Goal: Information Seeking & Learning: Find specific fact

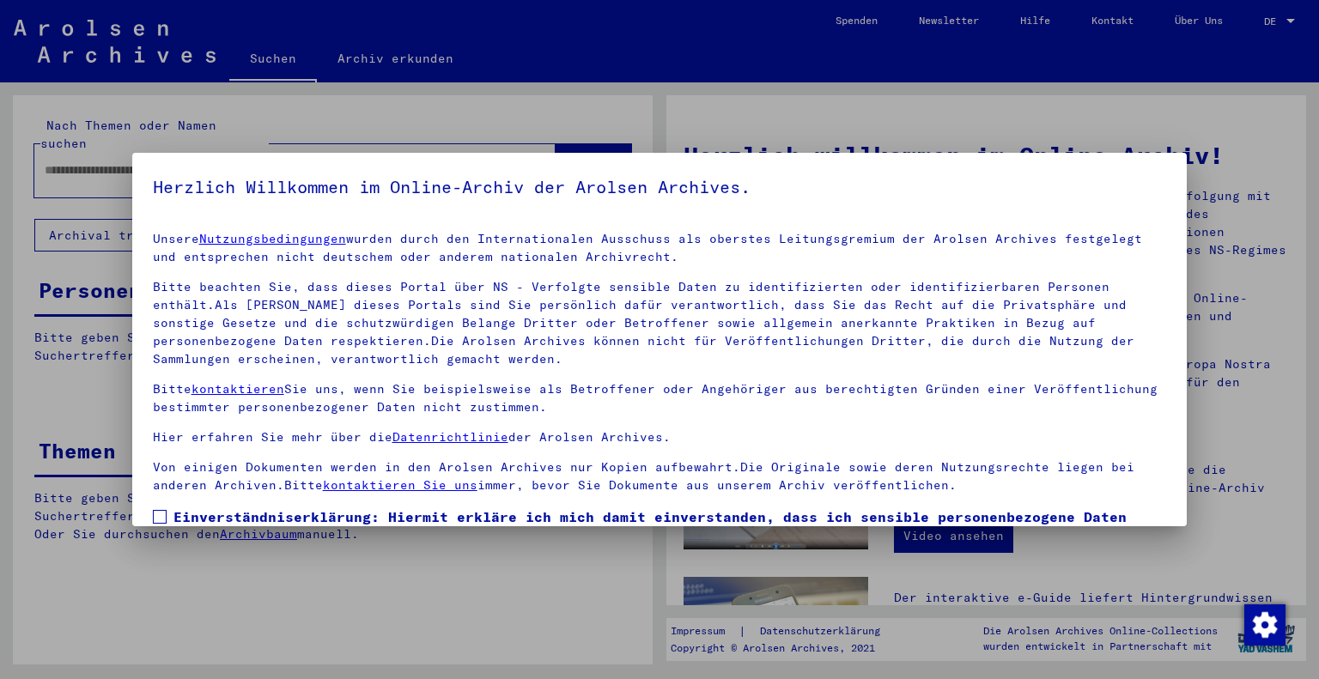
scroll to position [124, 0]
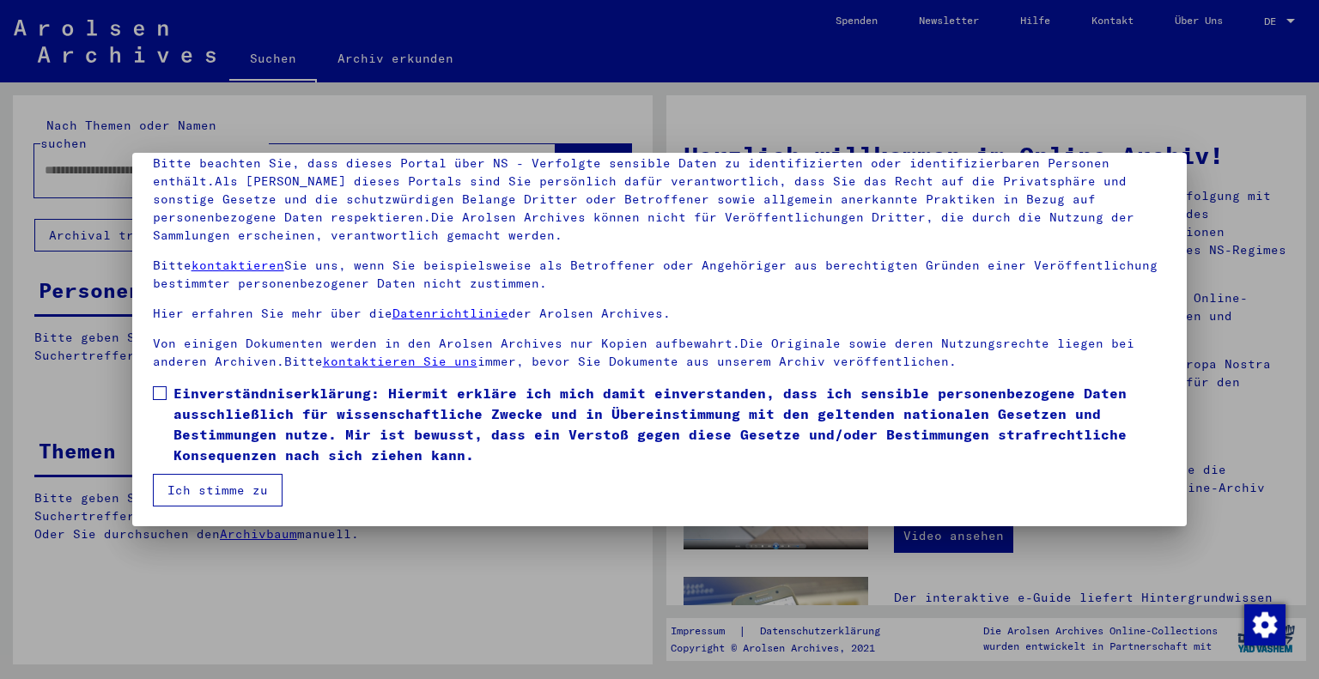
click at [163, 393] on span at bounding box center [160, 393] width 14 height 14
click at [197, 479] on button "Ich stimme zu" at bounding box center [218, 490] width 130 height 33
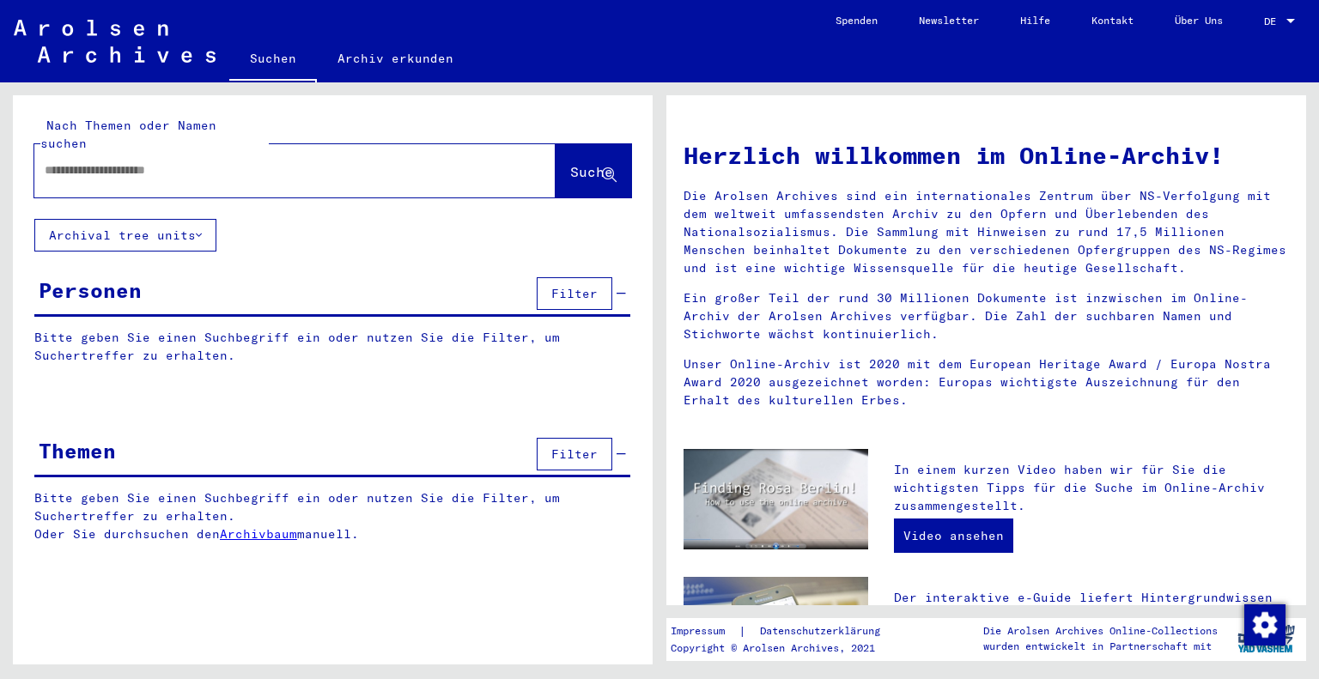
click at [210, 161] on input "text" at bounding box center [274, 170] width 459 height 18
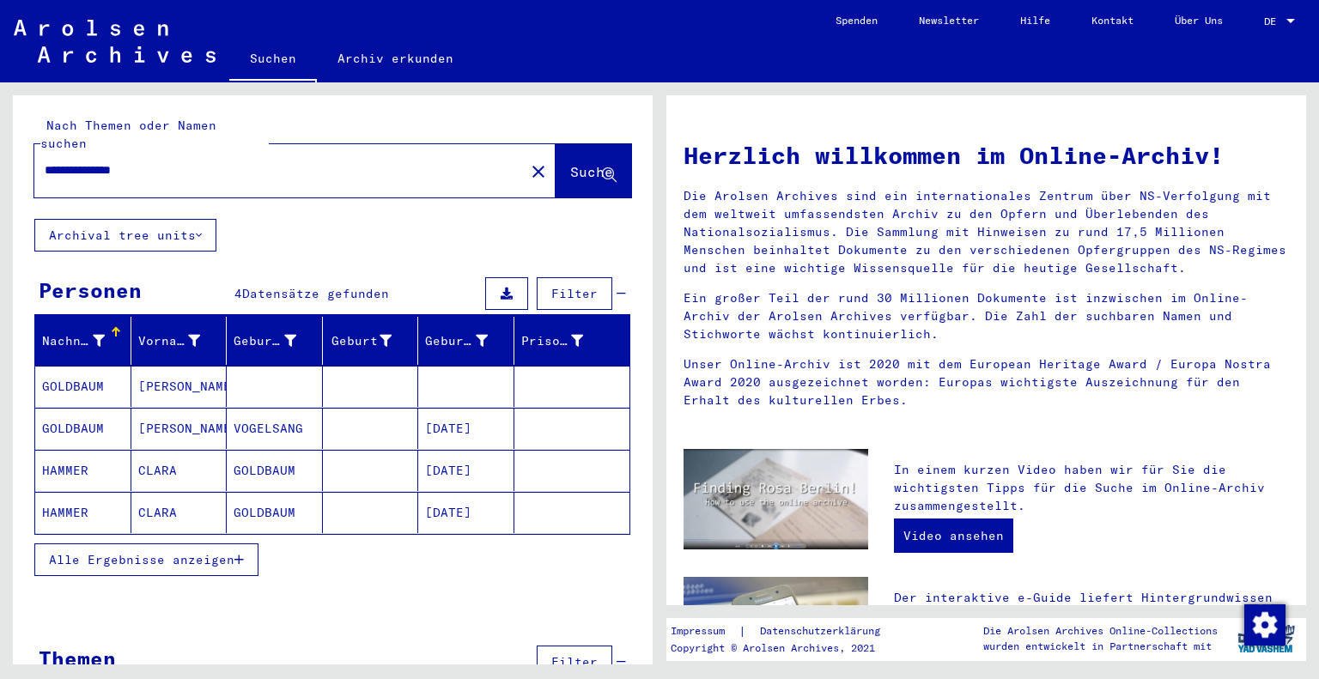
type input "**********"
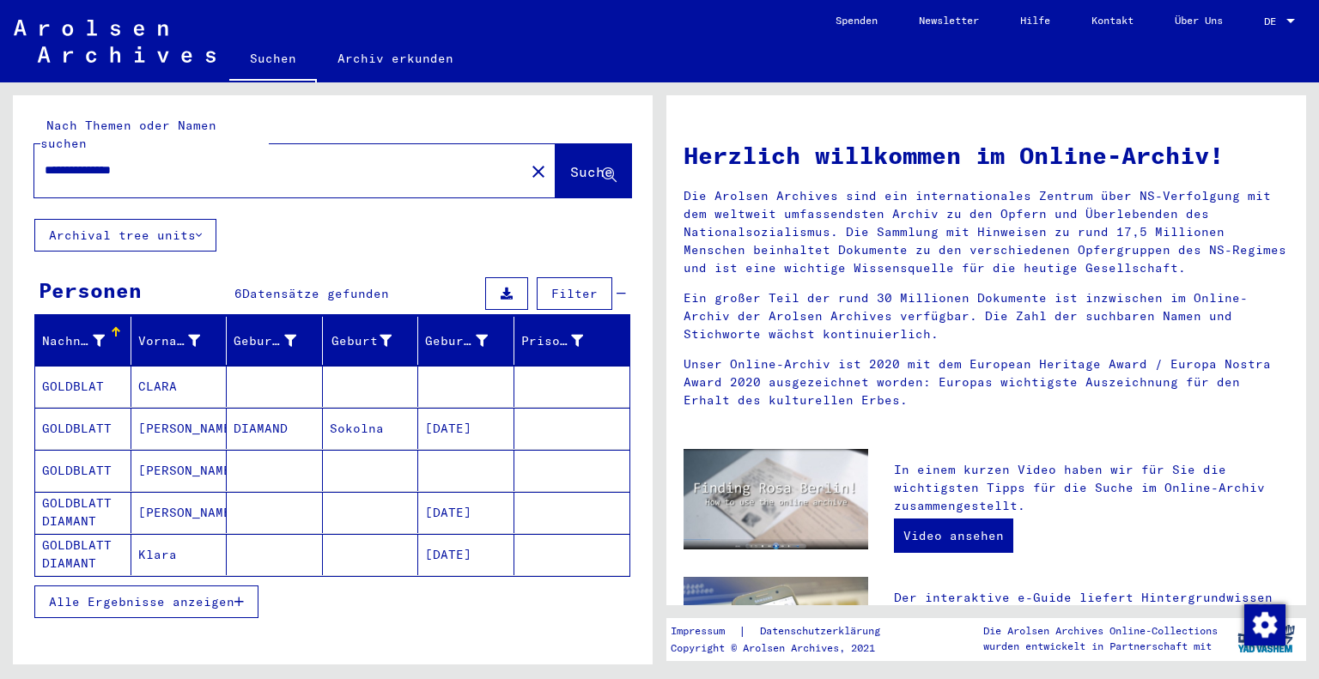
click at [347, 408] on mat-cell "Sokolna" at bounding box center [371, 428] width 96 height 41
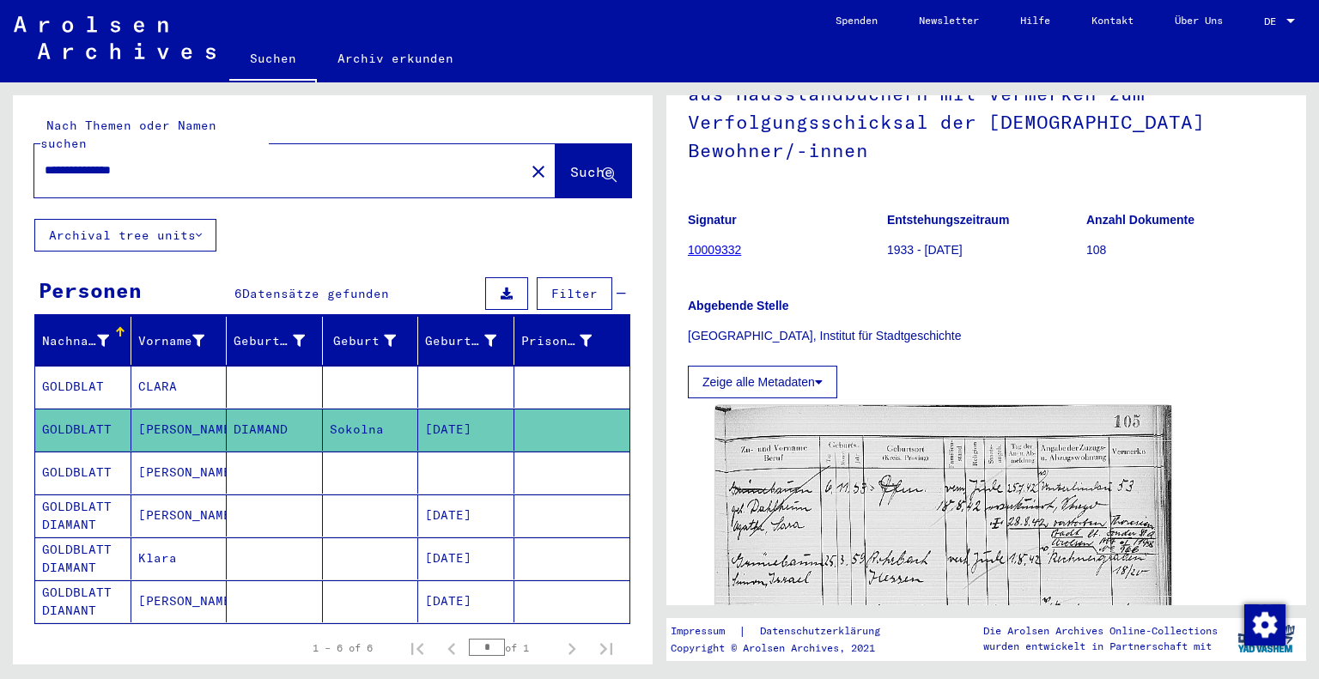
click at [839, 343] on p "[GEOGRAPHIC_DATA], Institut für Stadtgeschichte" at bounding box center [986, 336] width 597 height 18
